Goal: Task Accomplishment & Management: Complete application form

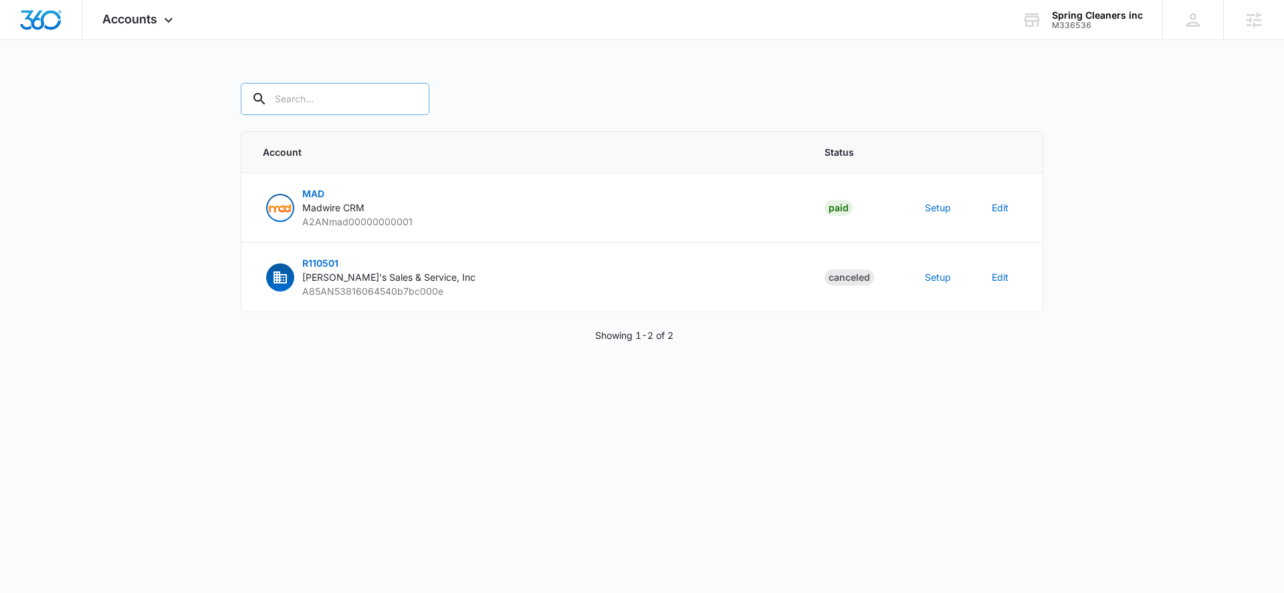
click at [288, 96] on input "text" at bounding box center [335, 99] width 189 height 32
paste input "M336536"
type input "M336536"
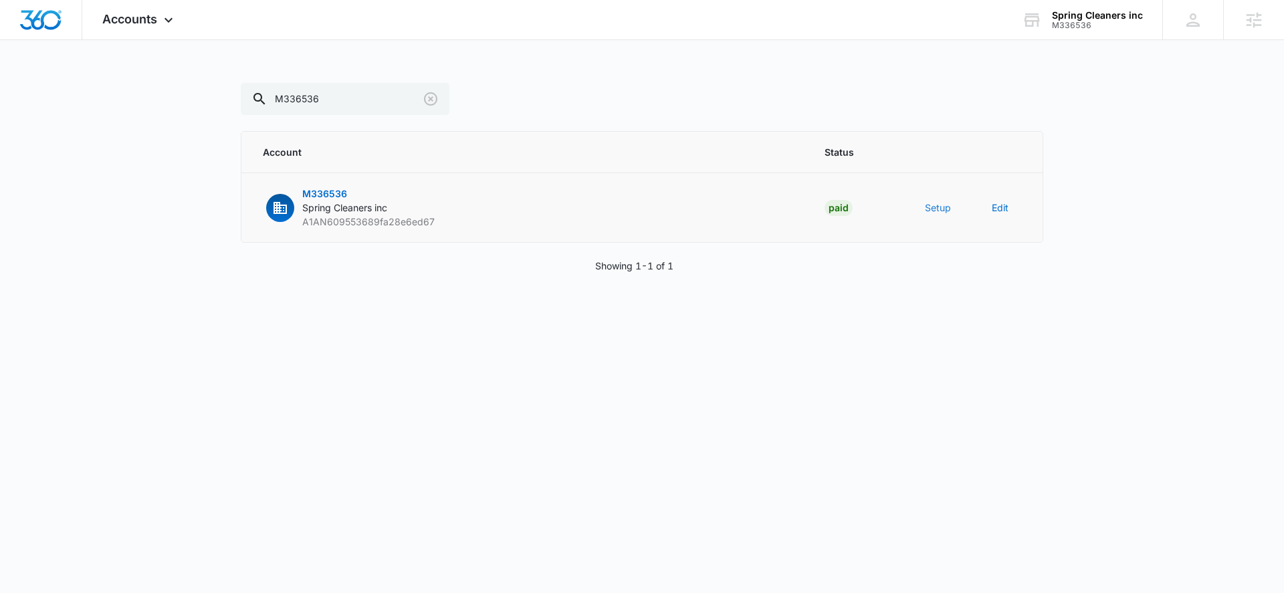
click at [940, 204] on button "Setup" at bounding box center [938, 208] width 26 height 14
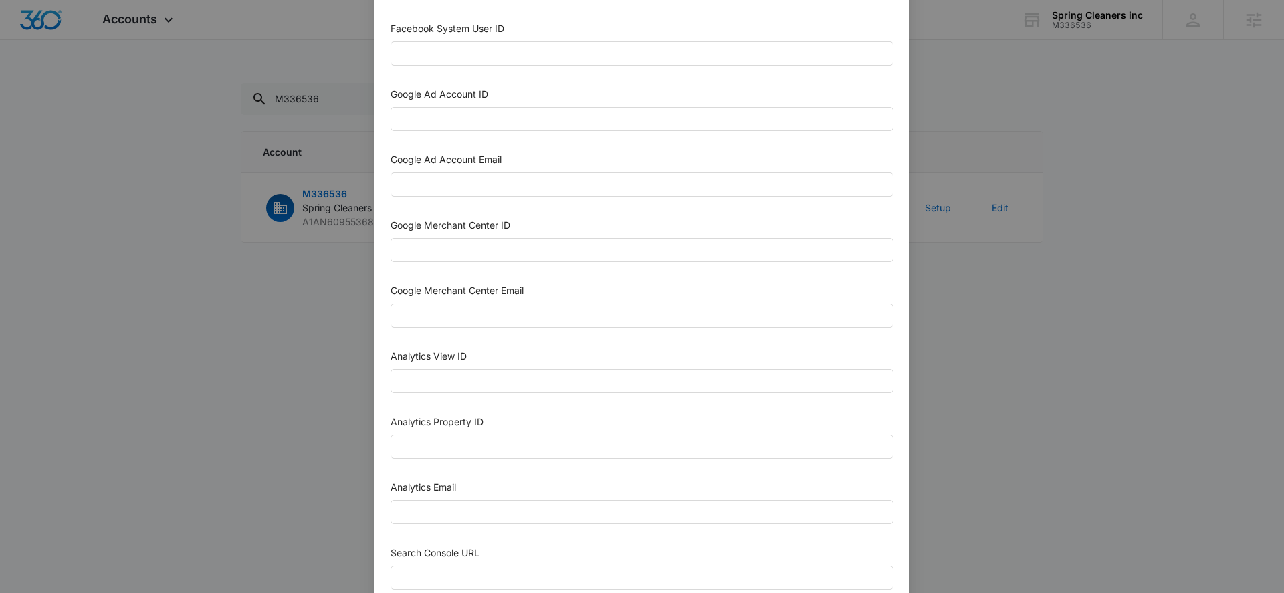
scroll to position [379, 0]
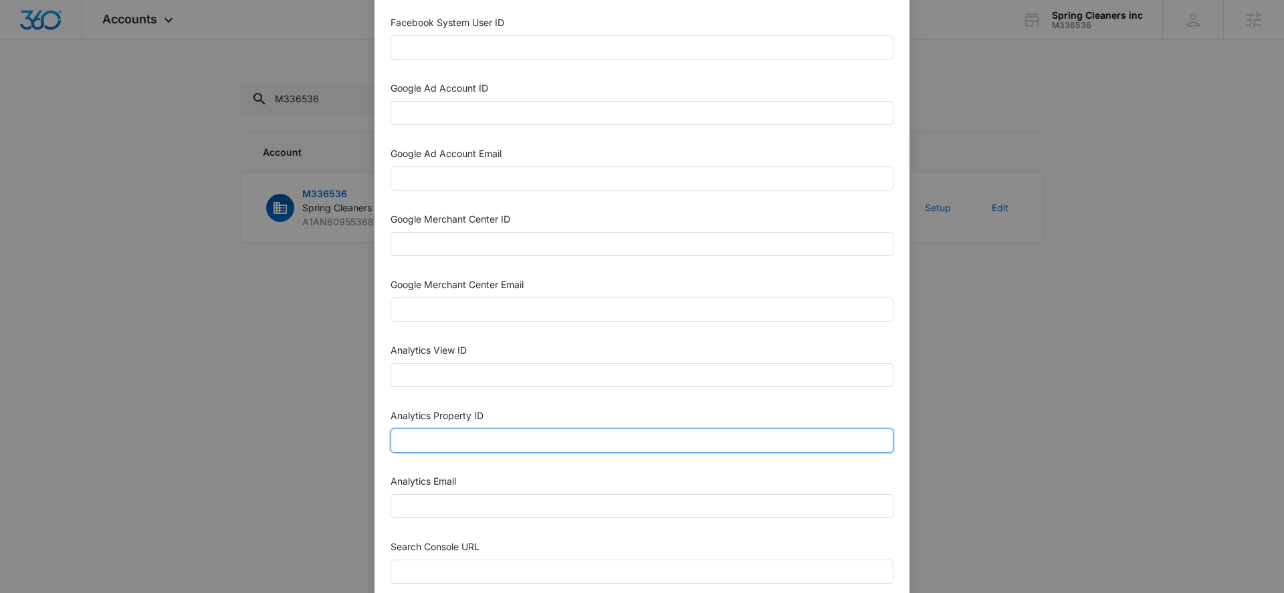
click at [450, 441] on input "Analytics Property ID" at bounding box center [642, 441] width 503 height 24
paste input "504470884"
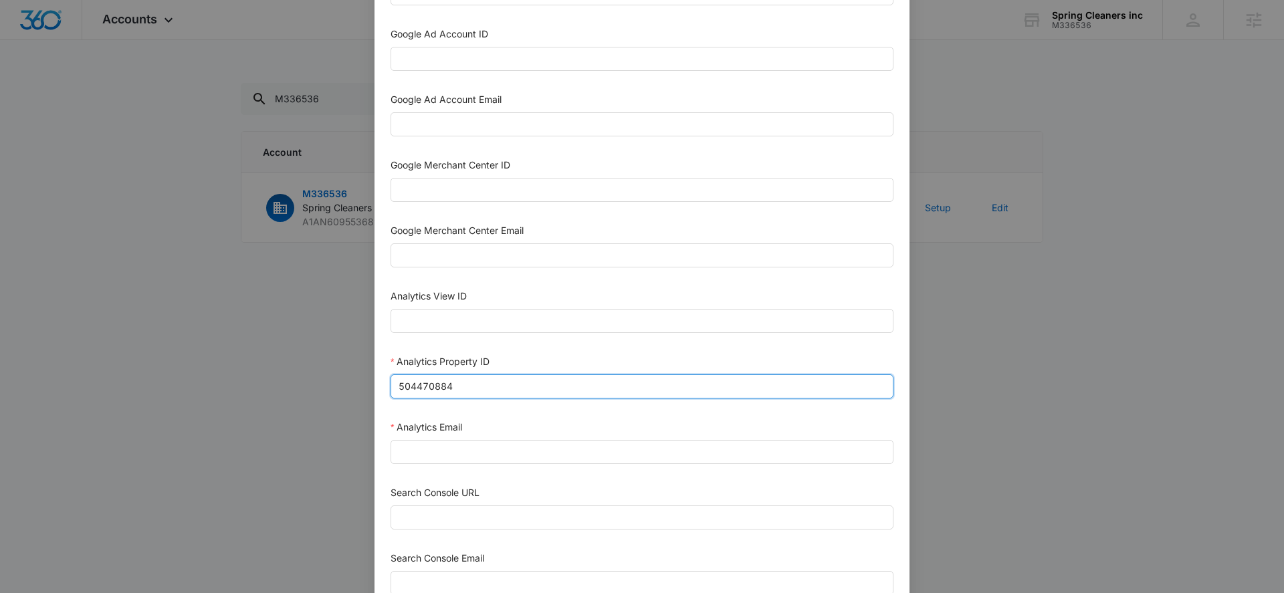
scroll to position [434, 0]
type input "504470884"
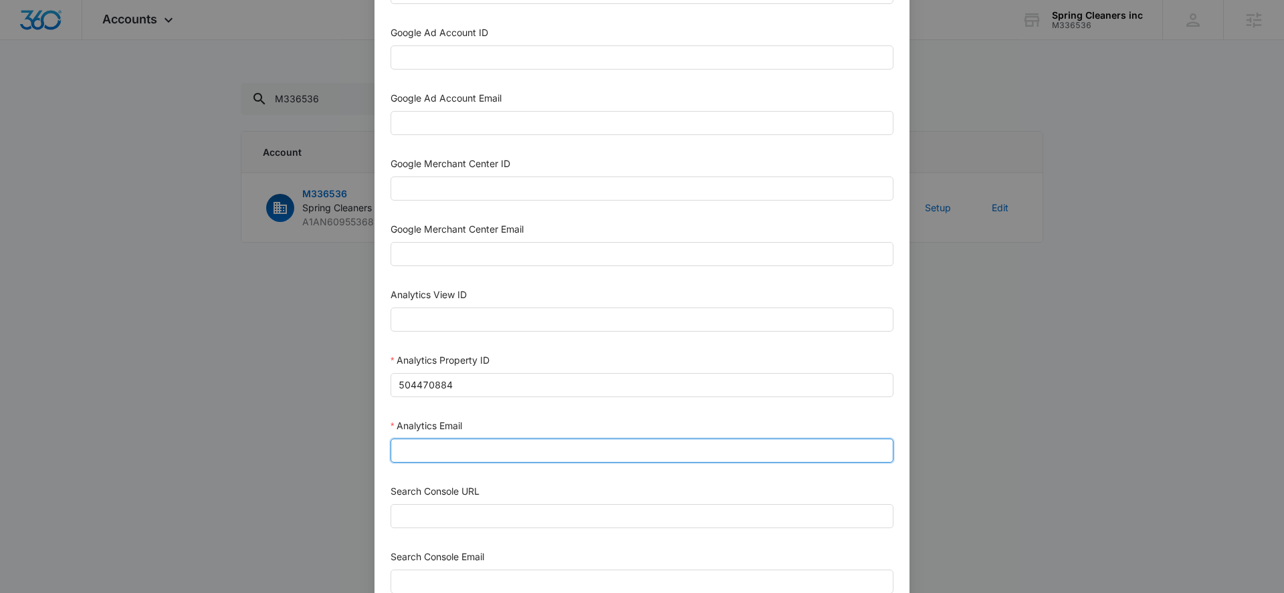
click at [494, 451] on input "Analytics Email" at bounding box center [642, 451] width 503 height 24
paste input "[EMAIL_ADDRESS][DOMAIN_NAME]"
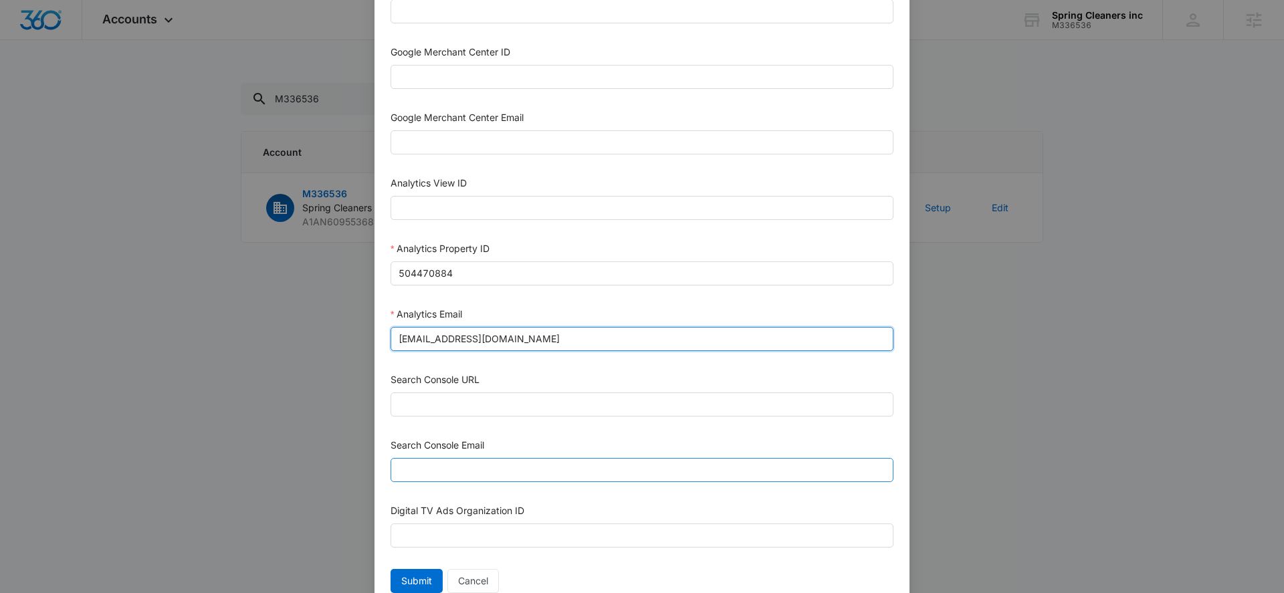
scroll to position [547, 0]
type input "[EMAIL_ADDRESS][DOMAIN_NAME]"
click at [488, 470] on input "Search Console Email" at bounding box center [642, 469] width 503 height 24
paste input "[EMAIL_ADDRESS][DOMAIN_NAME]"
type input "[EMAIL_ADDRESS][DOMAIN_NAME]"
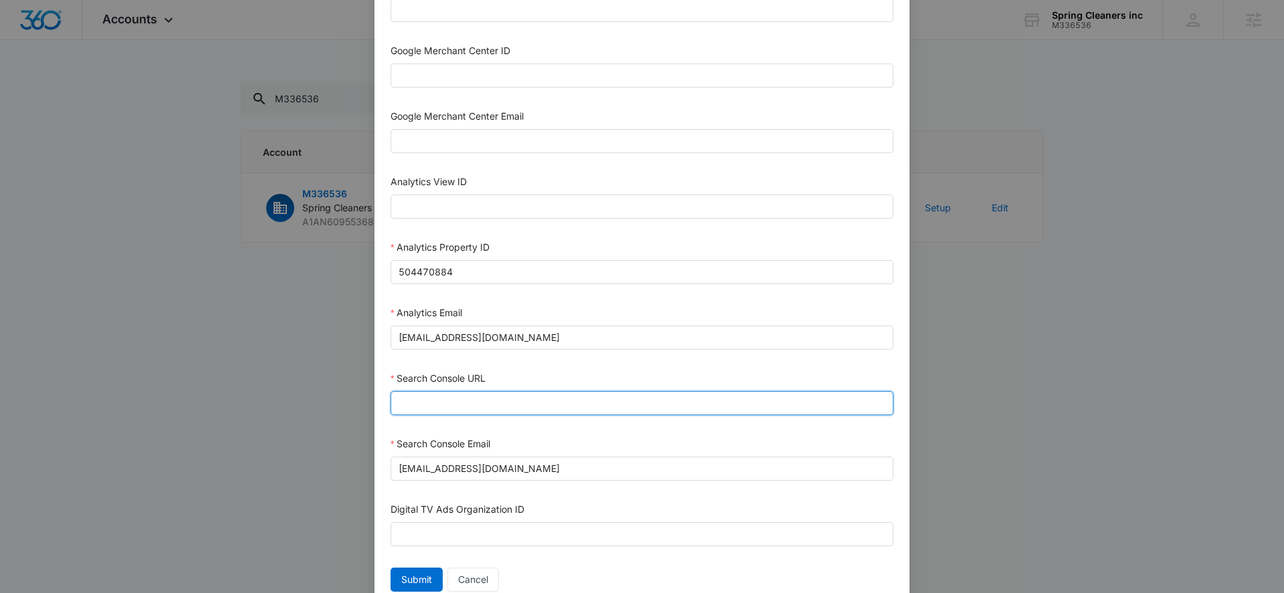
click at [459, 397] on input "Search Console URL" at bounding box center [642, 403] width 503 height 24
paste input "[URL][DOMAIN_NAME]"
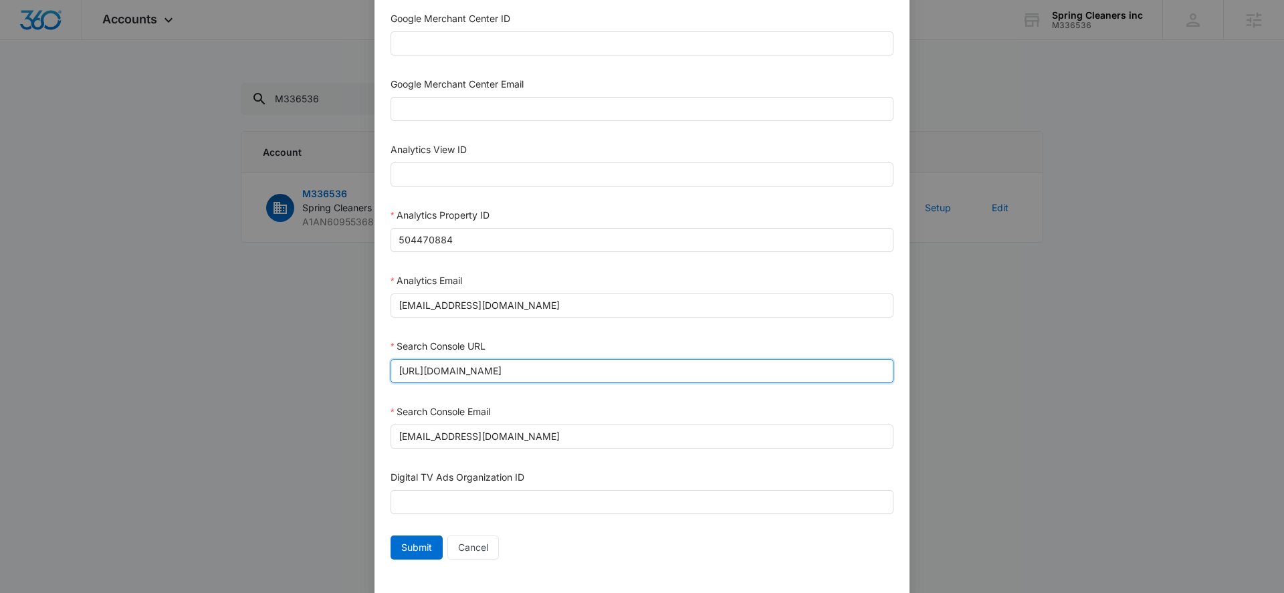
scroll to position [594, 0]
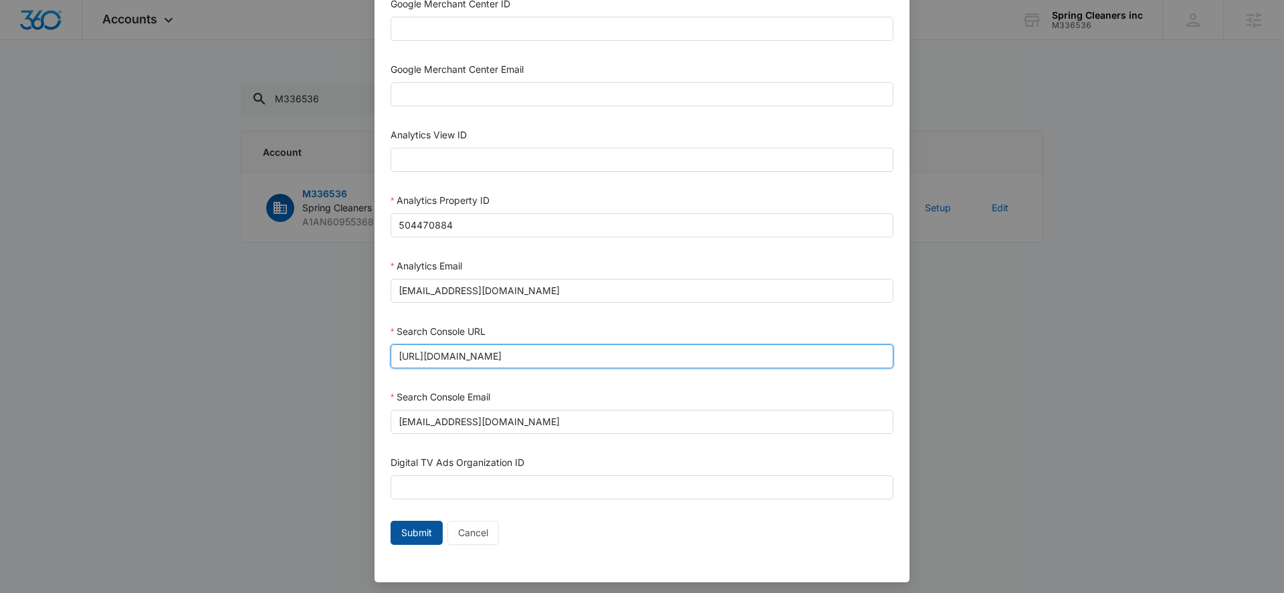
type input "[URL][DOMAIN_NAME]"
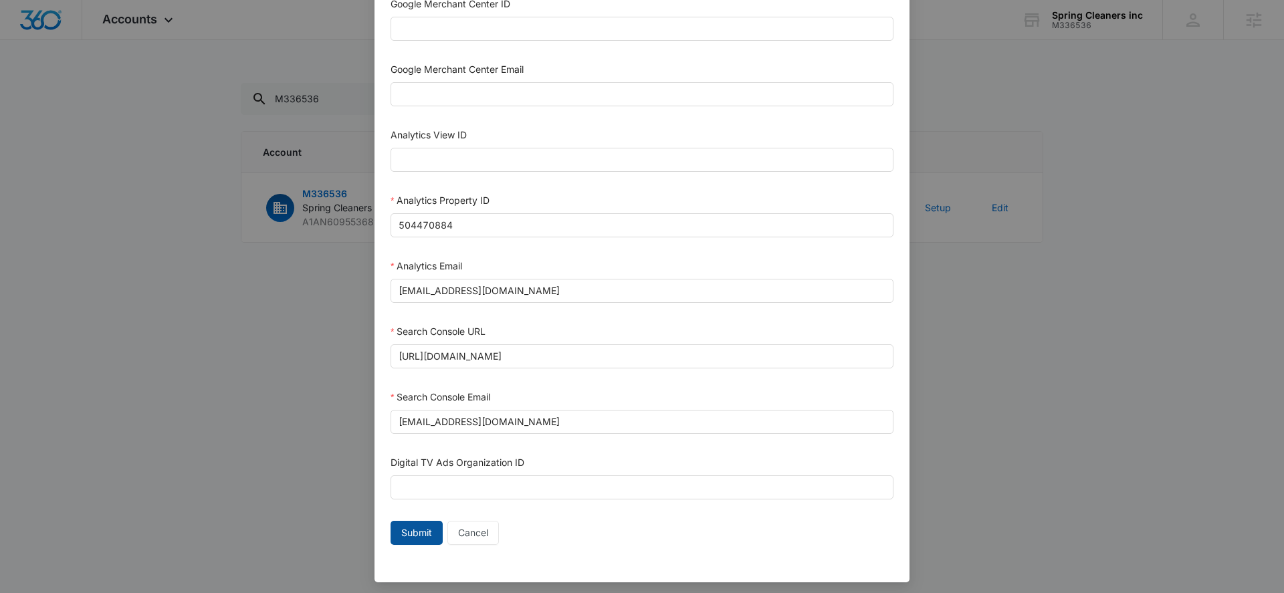
click at [420, 530] on span "Submit" at bounding box center [416, 533] width 31 height 15
